Goal: Check status: Check status

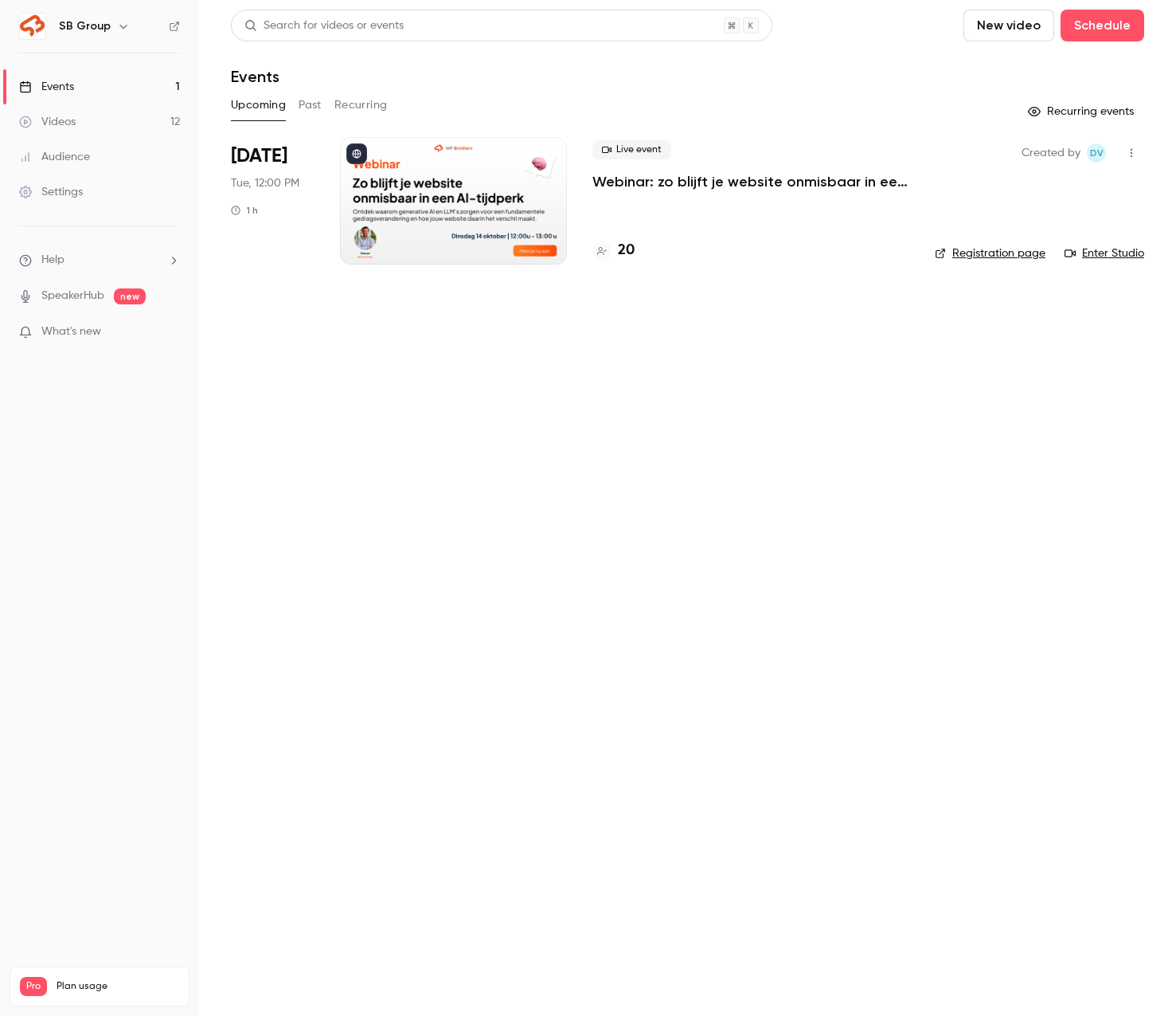
click at [663, 179] on p "Webinar: zo blijft je website onmisbaar in een AI-tijdperk" at bounding box center [751, 182] width 317 height 20
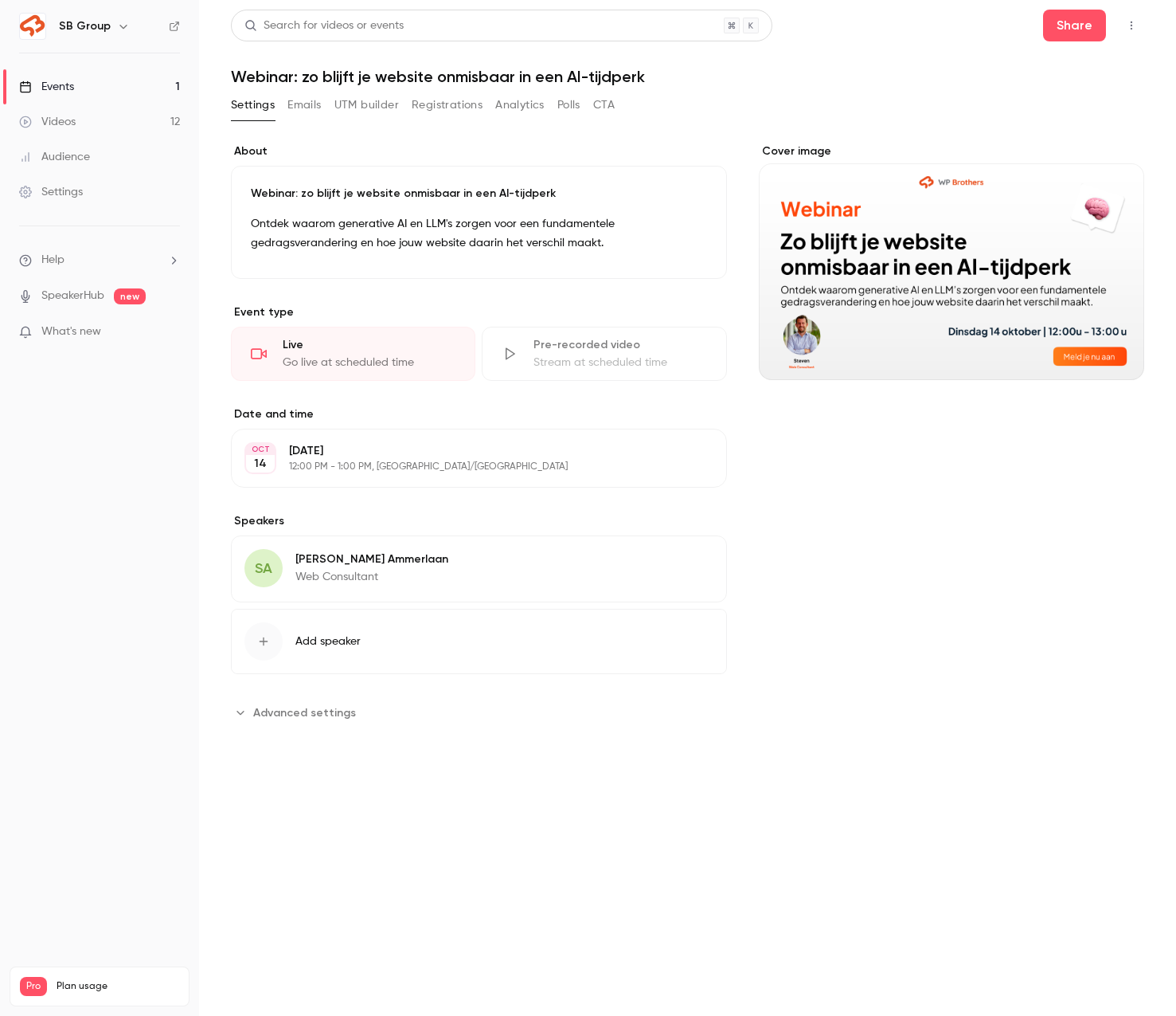
click at [432, 109] on button "Registrations" at bounding box center [448, 105] width 71 height 26
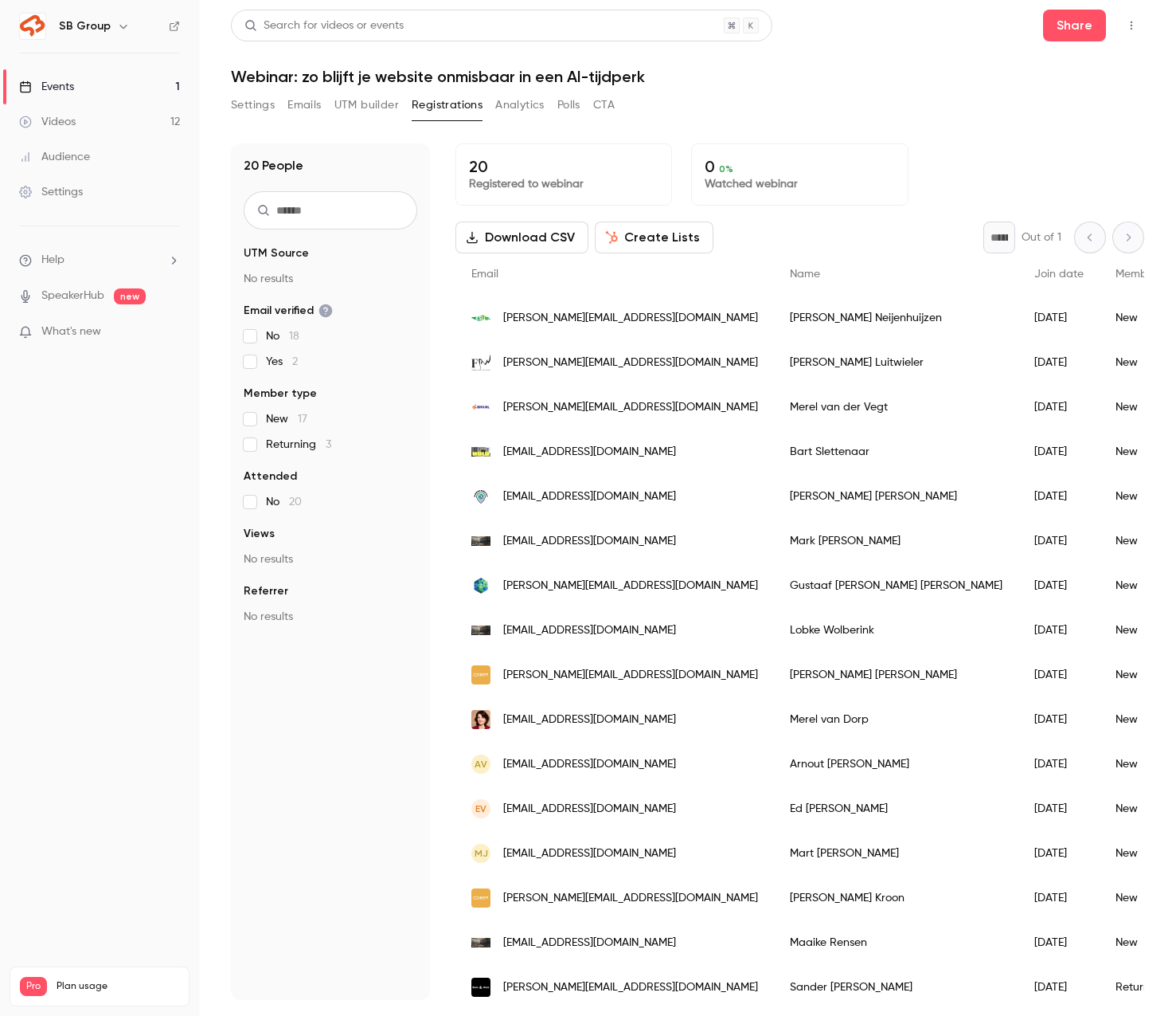
click at [362, 105] on button "UTM builder" at bounding box center [366, 105] width 65 height 26
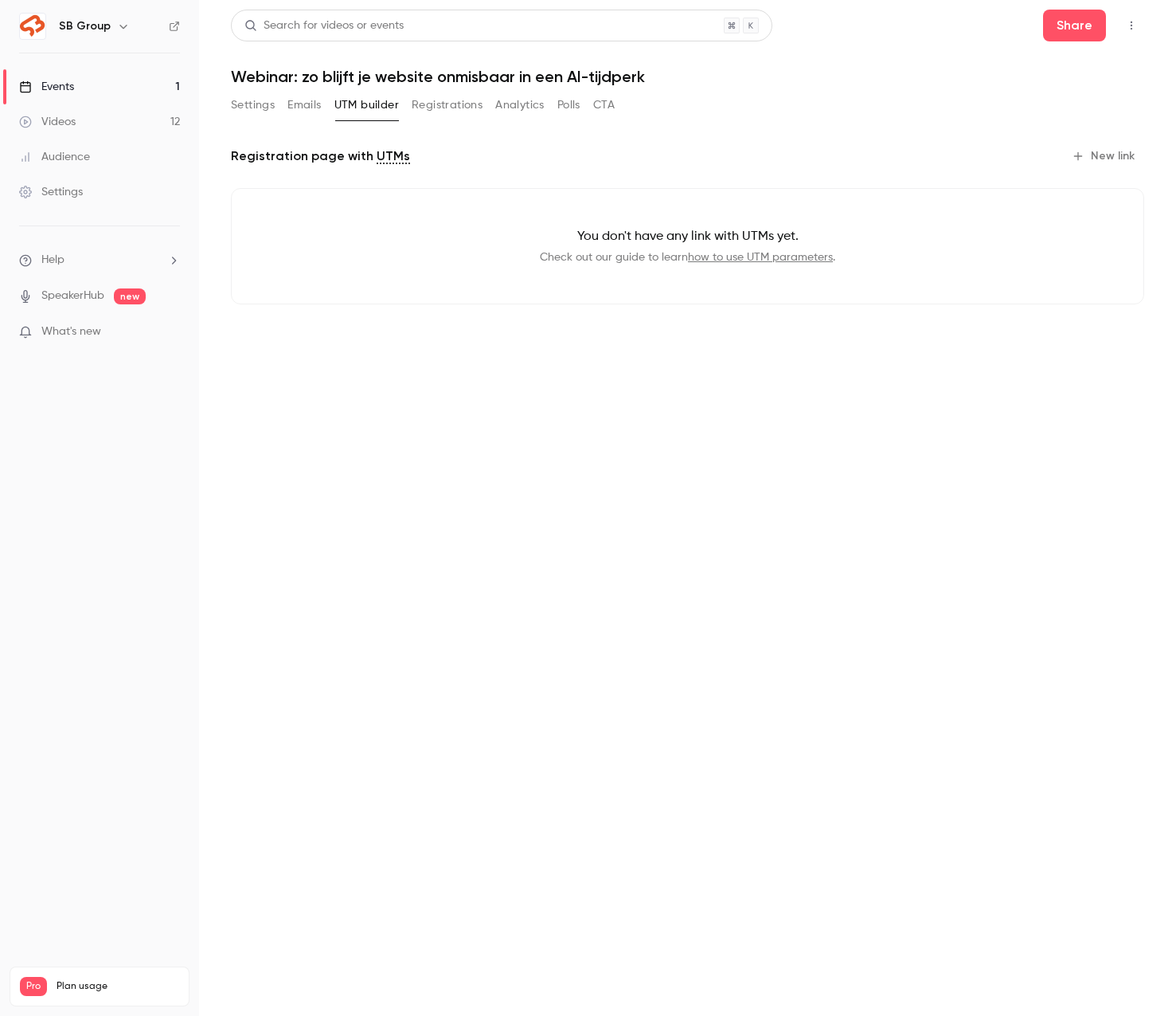
click at [518, 113] on button "Analytics" at bounding box center [520, 105] width 50 height 26
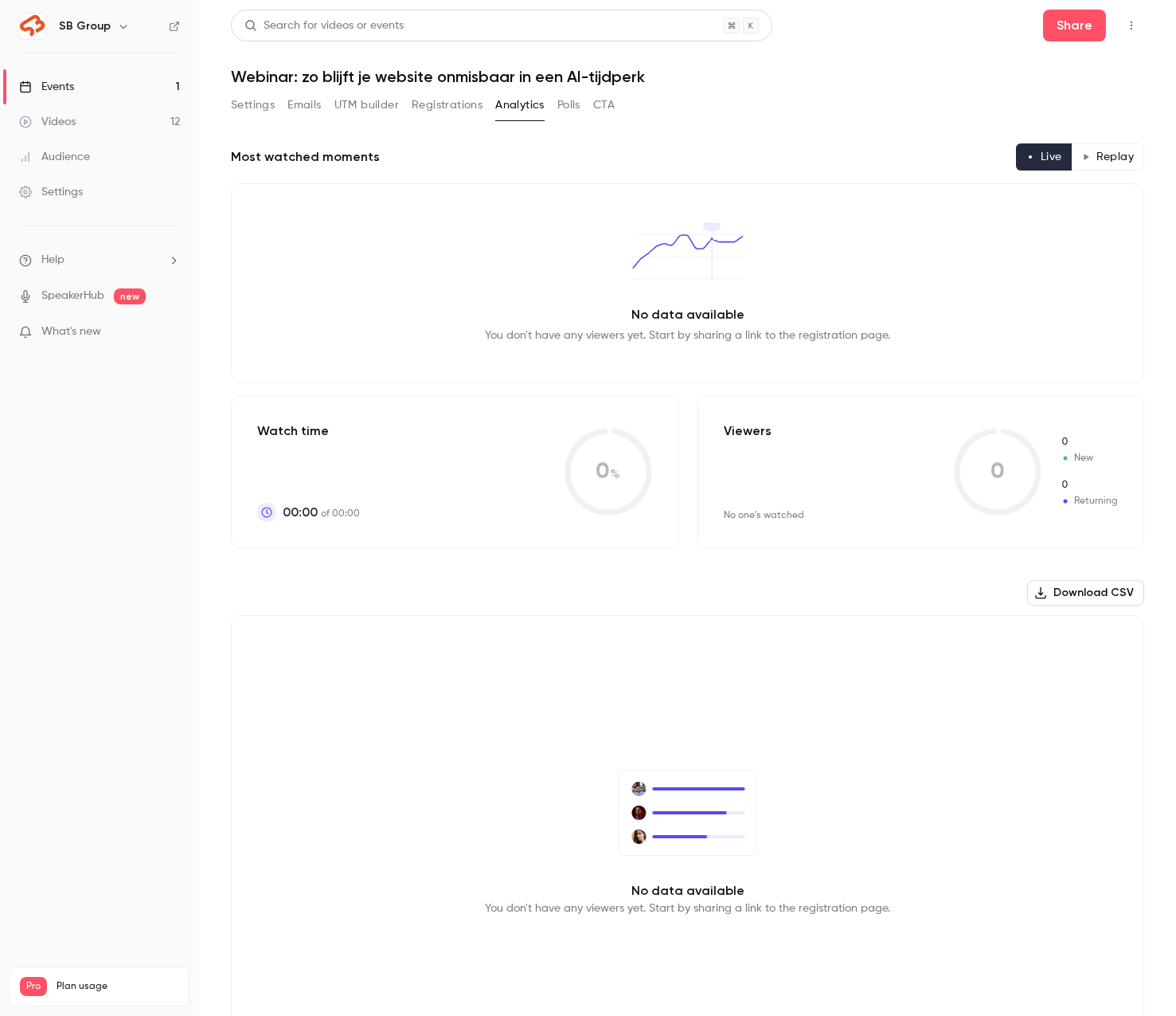
click at [459, 106] on button "Registrations" at bounding box center [448, 105] width 71 height 26
